Goal: Find specific page/section: Find specific page/section

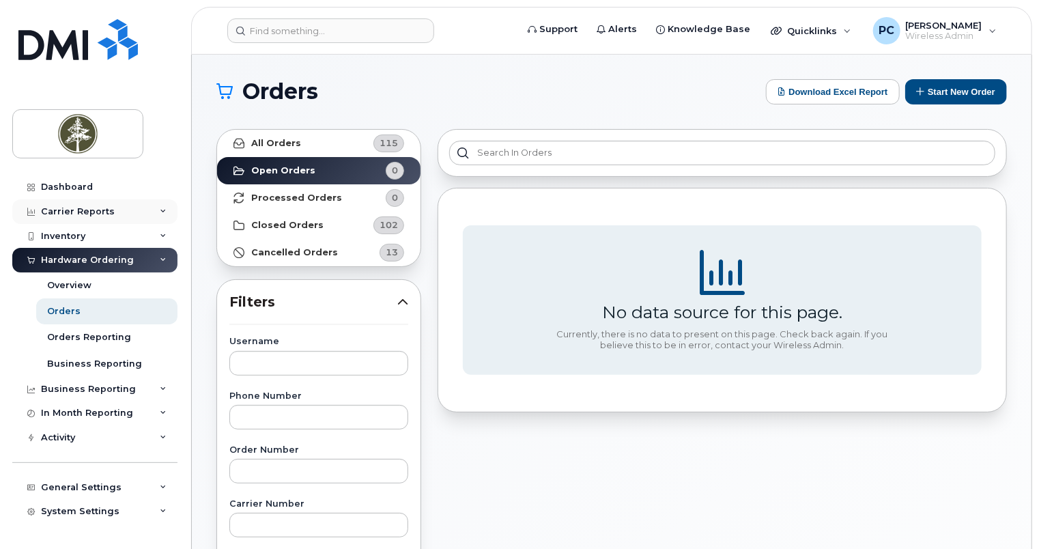
click at [149, 212] on div "Carrier Reports" at bounding box center [94, 211] width 165 height 25
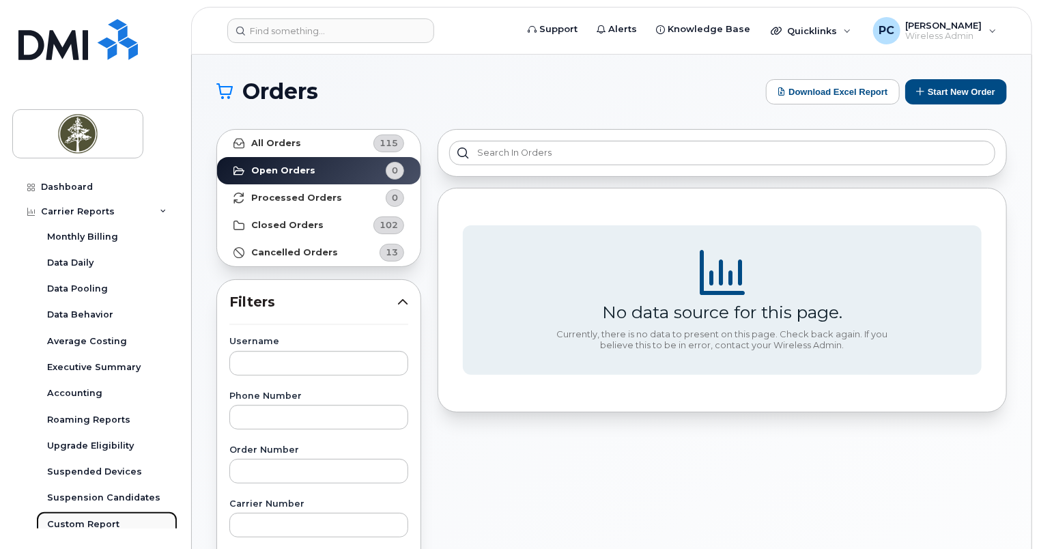
click at [98, 522] on div "Custom Report" at bounding box center [83, 524] width 72 height 12
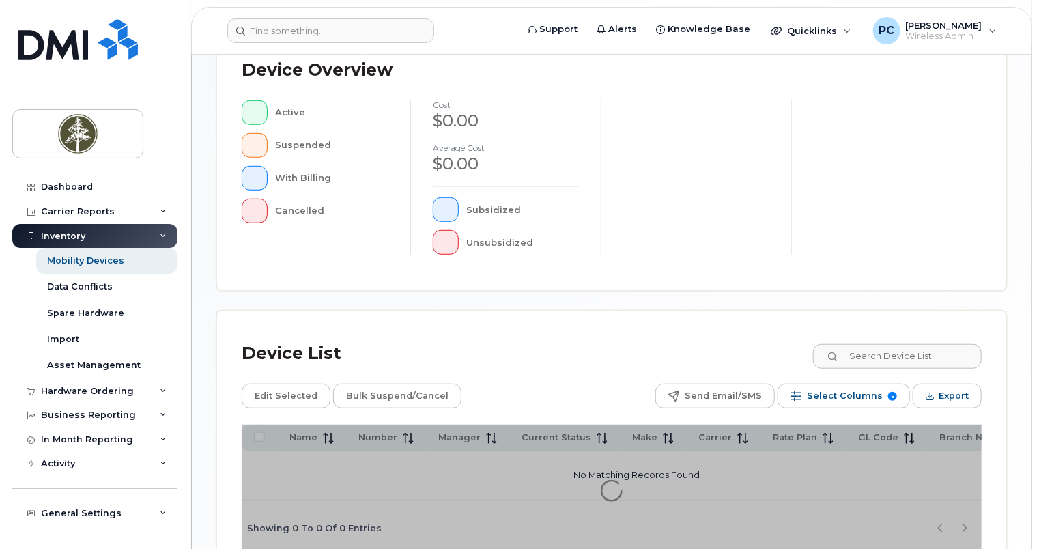
scroll to position [444, 0]
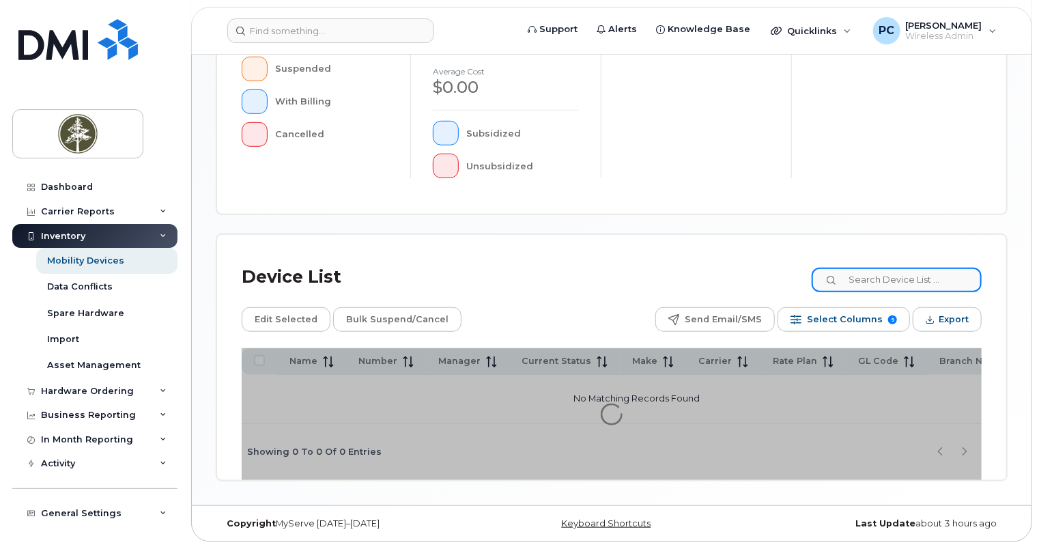
click at [874, 280] on input at bounding box center [897, 280] width 170 height 25
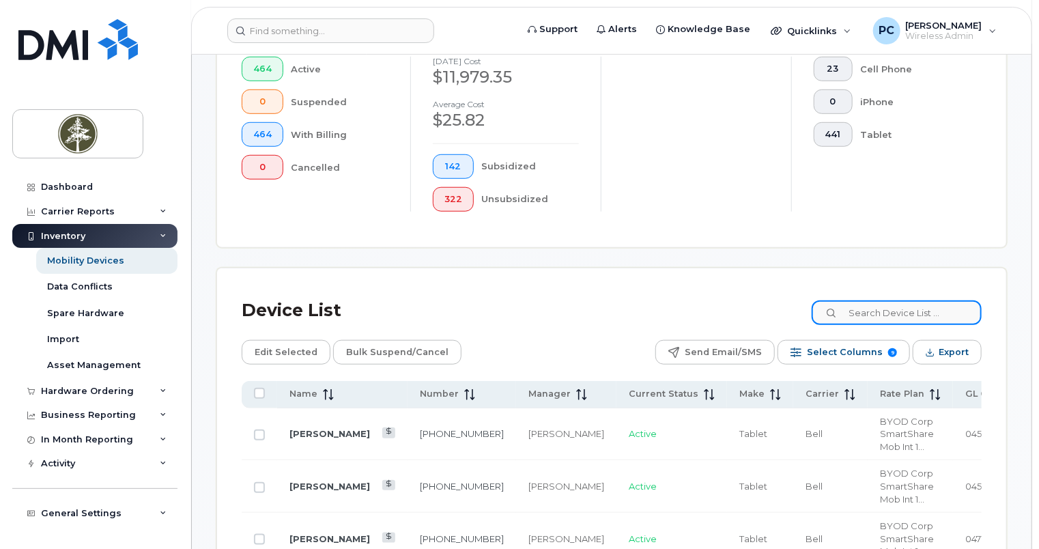
scroll to position [480, 0]
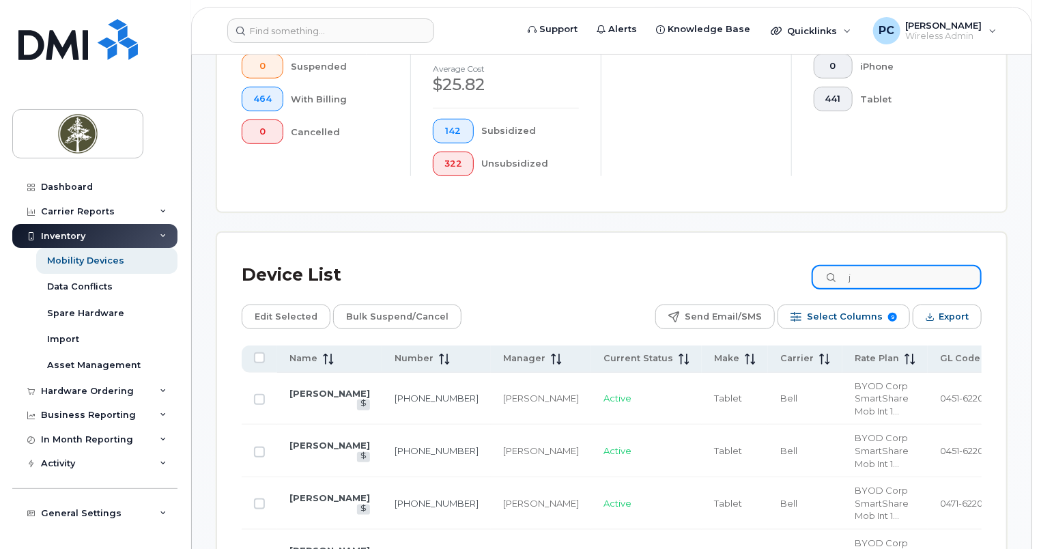
type input "j"
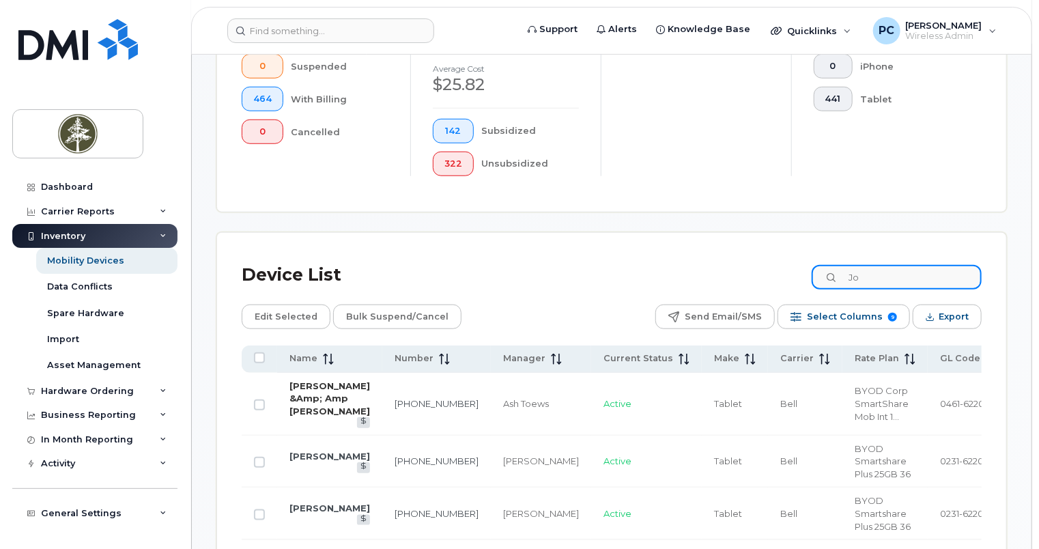
type input "Jo"
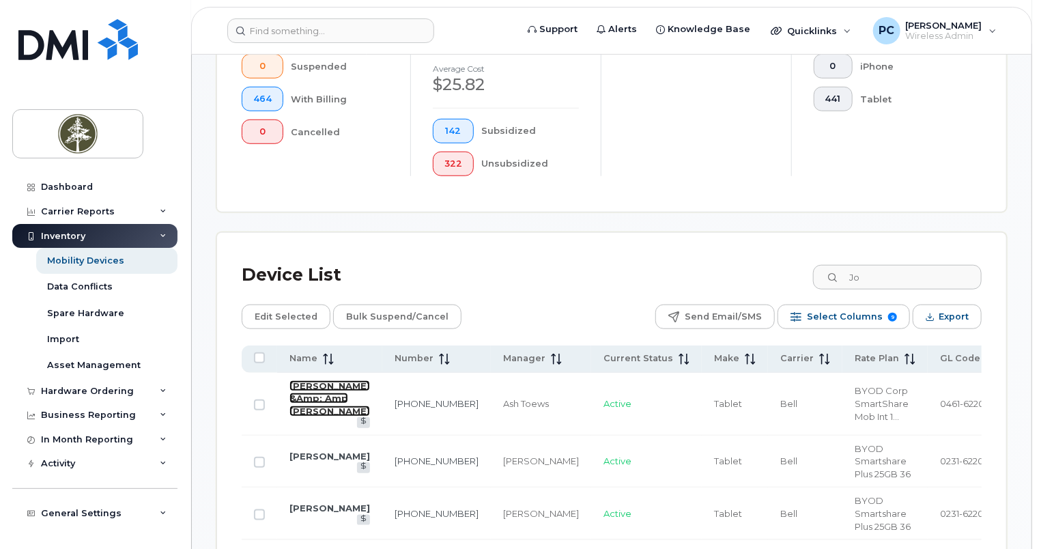
click at [294, 416] on link "Rosemarie &Amp; Amp Joseph De Guzman" at bounding box center [329, 398] width 81 height 36
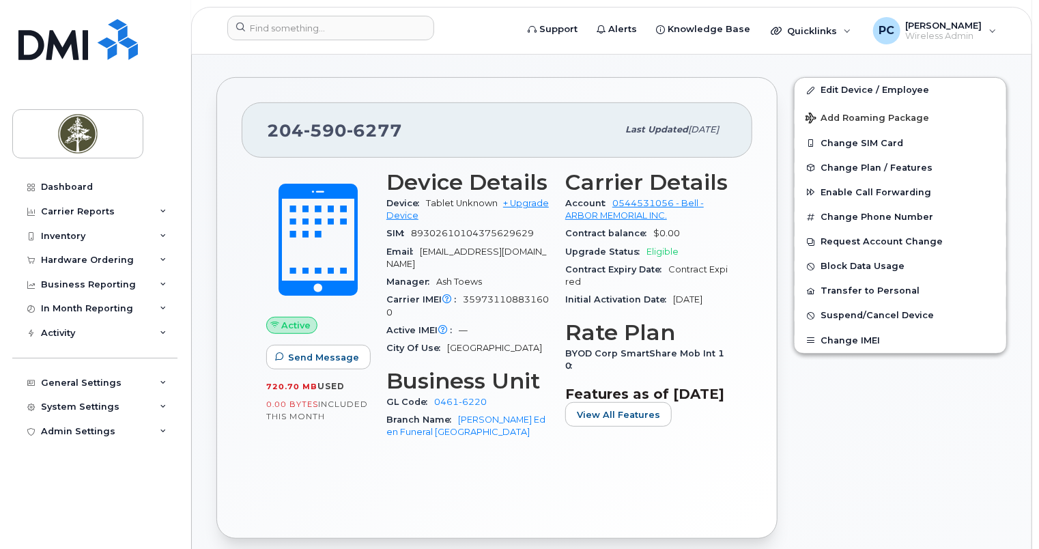
scroll to position [205, 0]
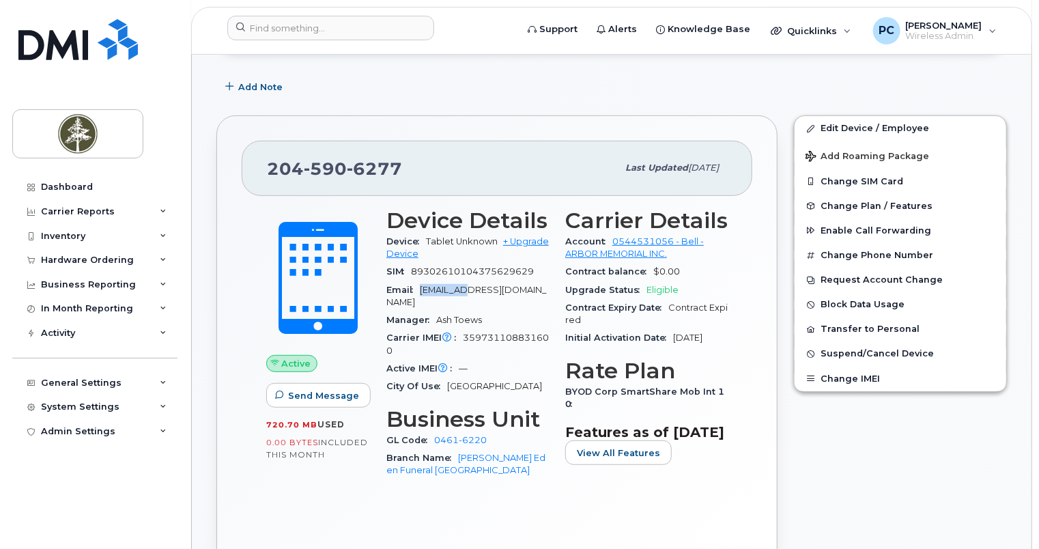
drag, startPoint x: 421, startPoint y: 288, endPoint x: 480, endPoint y: 292, distance: 59.5
click at [480, 292] on div "Email RDeGuzman@arbormemorial.com" at bounding box center [467, 296] width 162 height 31
copy span "RDeGuzman"
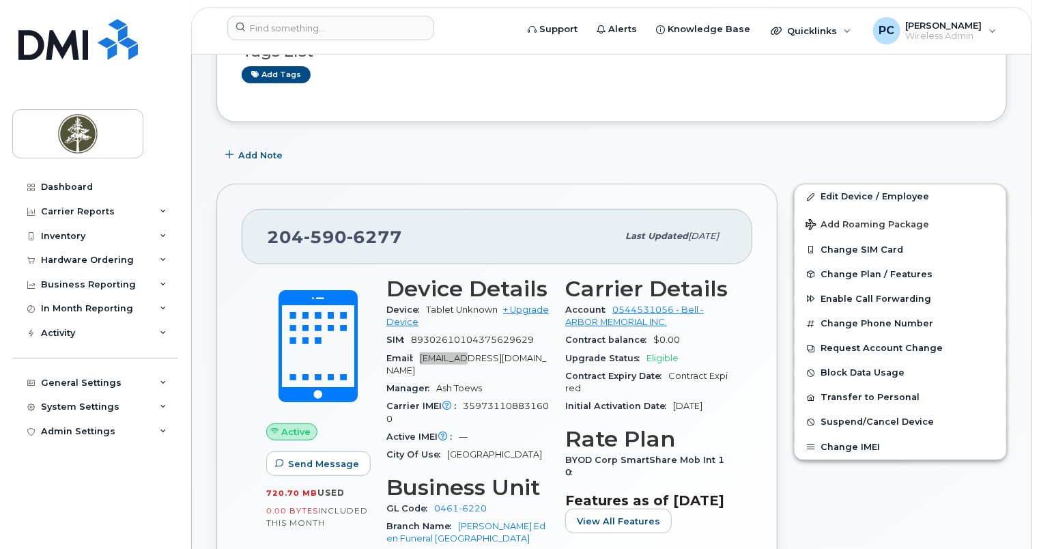
scroll to position [0, 0]
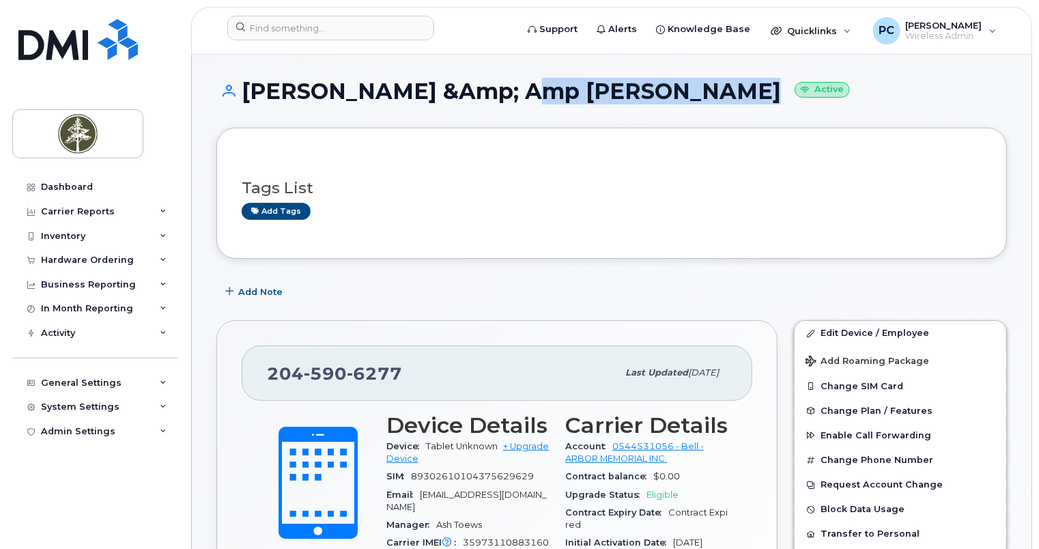
drag, startPoint x: 515, startPoint y: 96, endPoint x: 729, endPoint y: 106, distance: 213.9
click at [729, 106] on div "Rosemarie &Amp; Amp Joseph De Guzman Active" at bounding box center [611, 103] width 791 height 48
copy h1 "[PERSON_NAME]"
click at [141, 214] on div "Carrier Reports" at bounding box center [94, 211] width 165 height 25
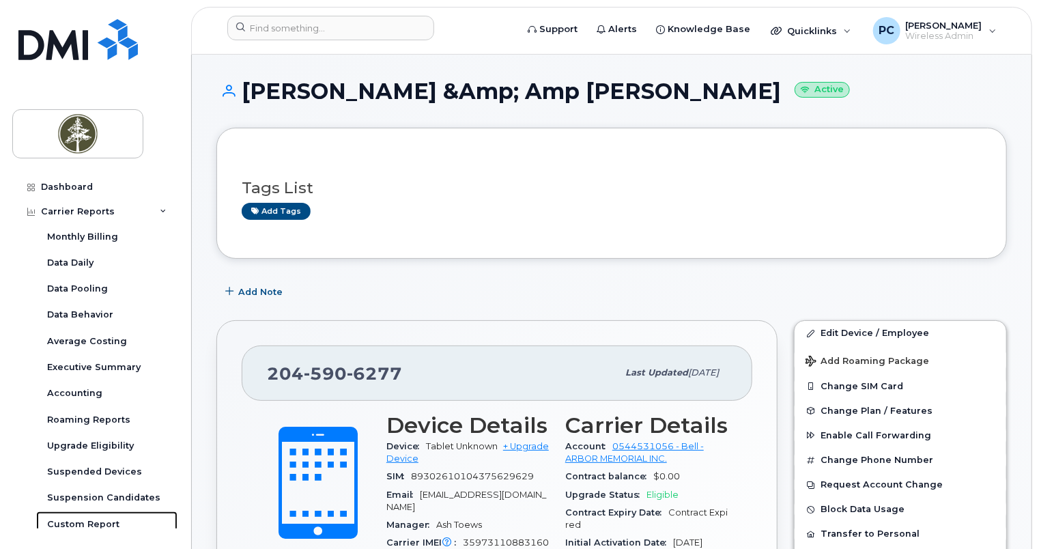
click at [89, 521] on div "Custom Report" at bounding box center [83, 524] width 72 height 12
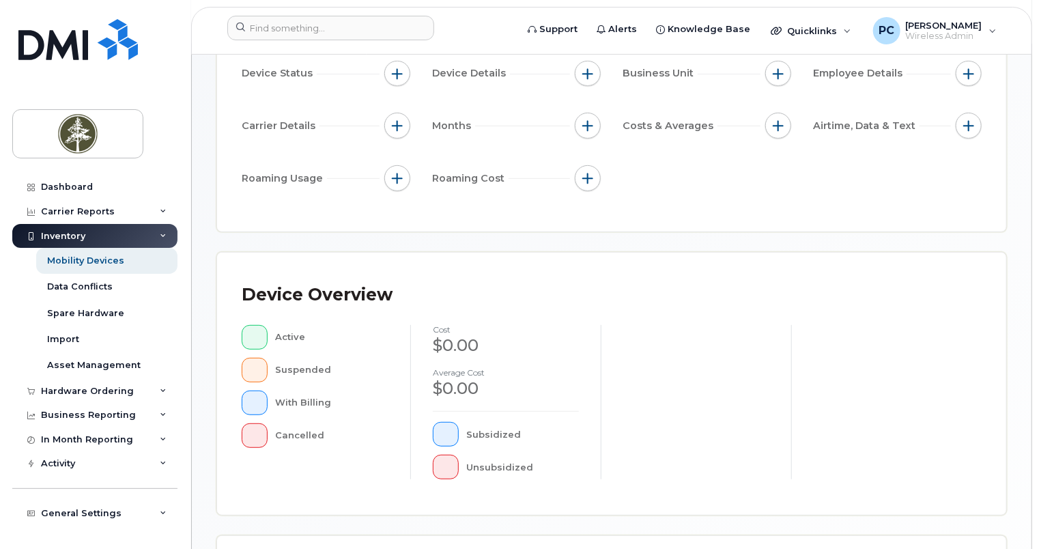
scroll to position [341, 0]
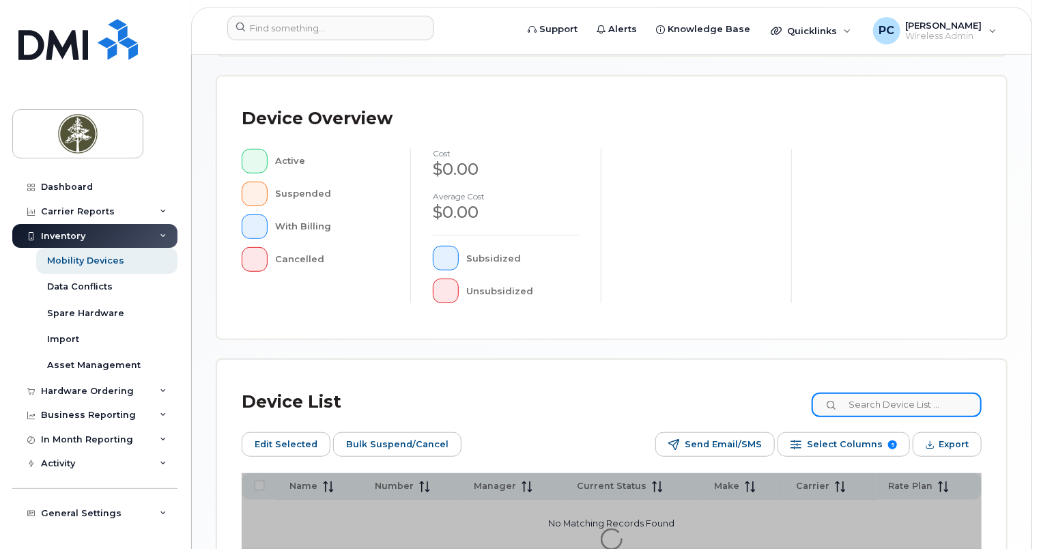
click at [862, 406] on input at bounding box center [897, 405] width 170 height 25
paste input "[PERSON_NAME]"
type input "[PERSON_NAME]"
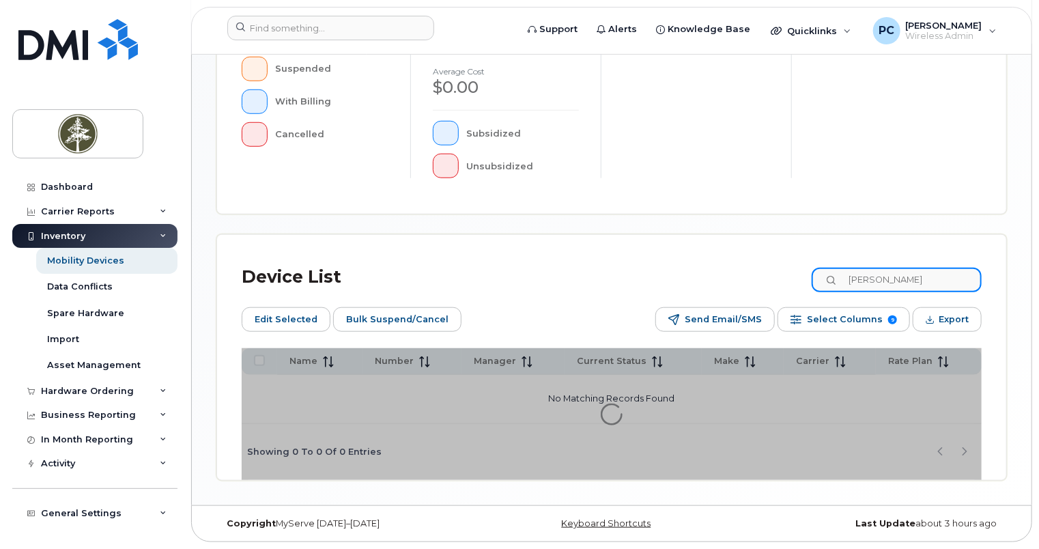
scroll to position [465, 0]
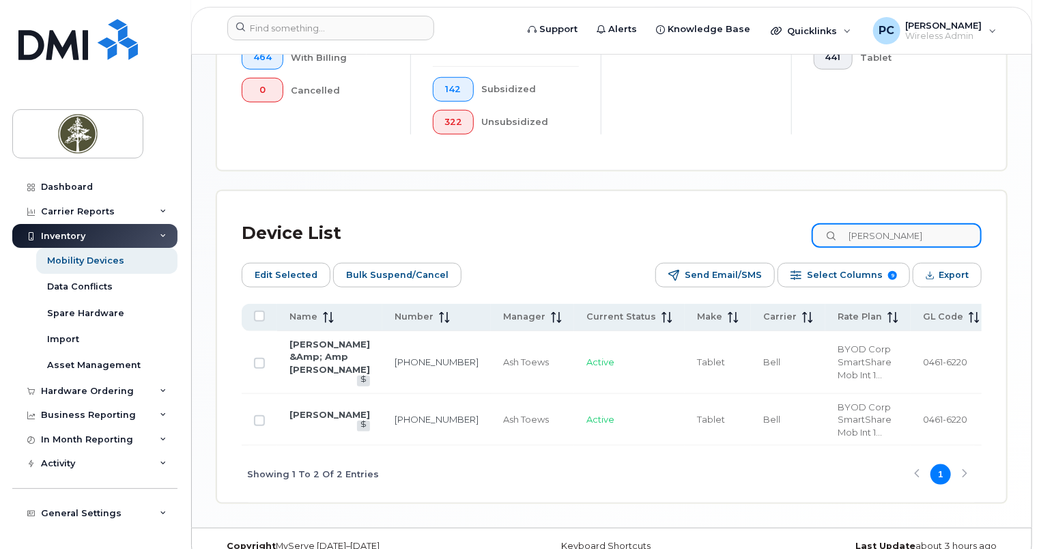
scroll to position [569, 0]
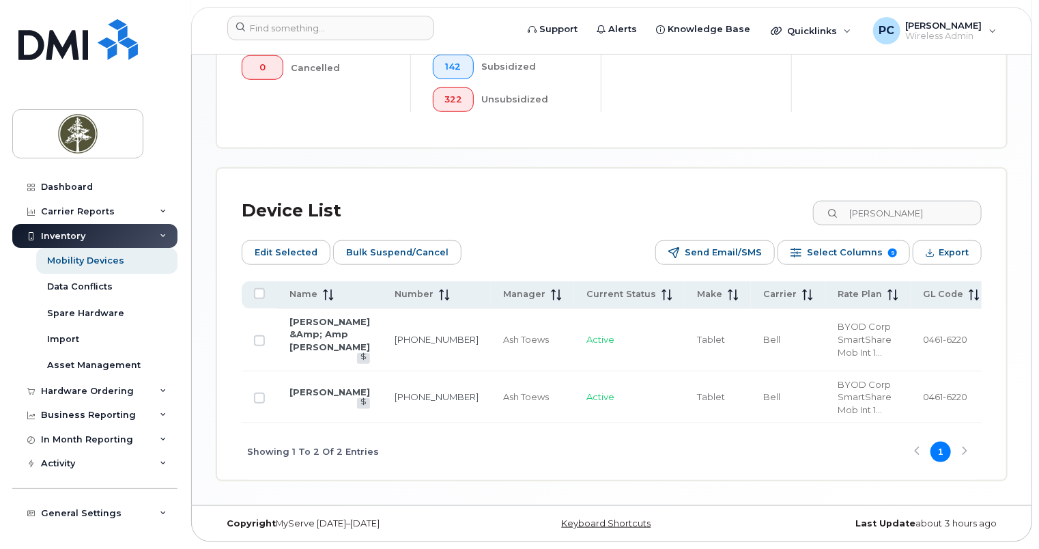
click at [825, 414] on td "BYOD Corp SmartShare Mob Int 1..." at bounding box center [867, 397] width 85 height 53
click at [316, 397] on link "[PERSON_NAME]" at bounding box center [329, 391] width 81 height 11
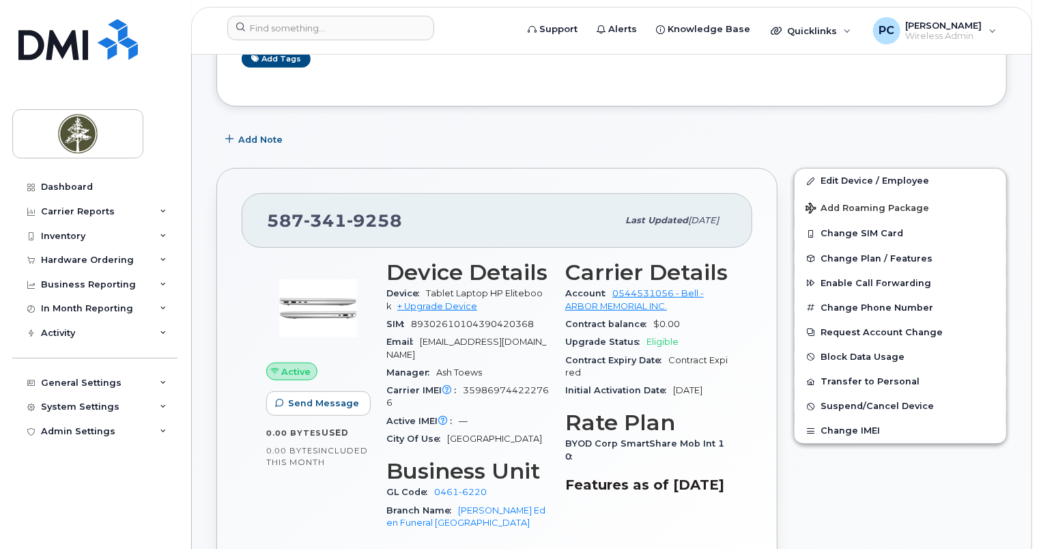
scroll to position [273, 0]
